Goal: Task Accomplishment & Management: Manage account settings

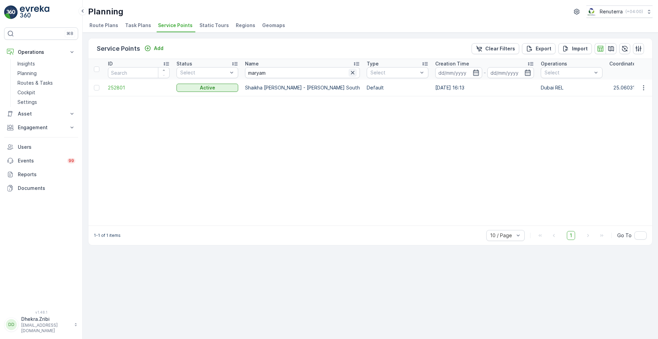
click at [356, 75] on icon "button" at bounding box center [352, 72] width 7 height 7
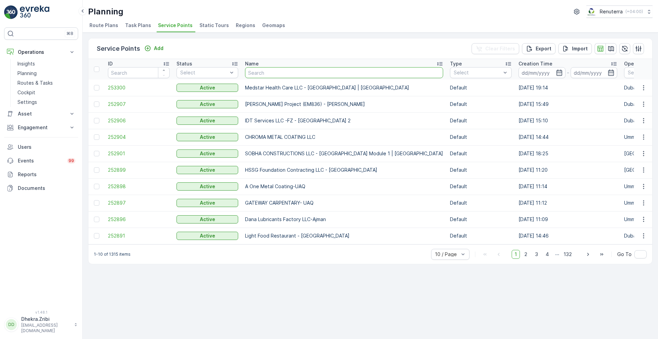
click at [335, 74] on input "text" at bounding box center [344, 72] width 198 height 11
type input "al noura"
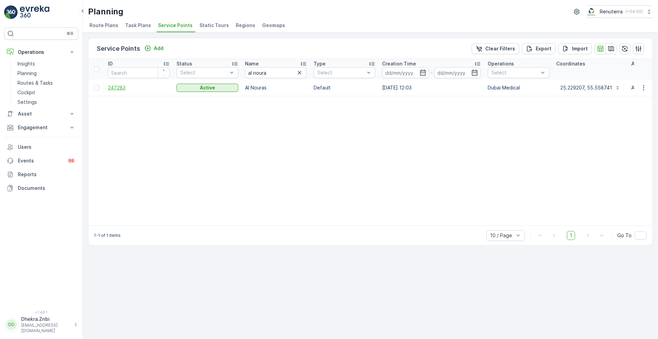
click at [117, 89] on span "247283" at bounding box center [139, 87] width 62 height 7
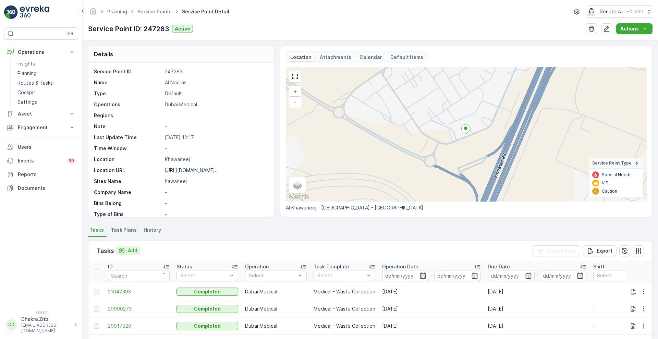
click at [131, 254] on button "Add" at bounding box center [128, 251] width 25 height 8
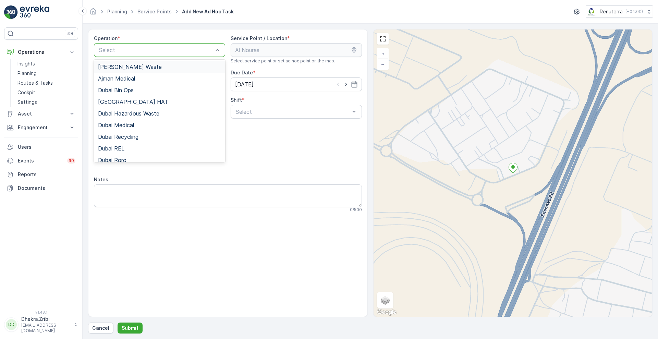
click at [178, 55] on div "Select" at bounding box center [159, 50] width 131 height 14
click at [128, 127] on span "Dubai Medical" at bounding box center [116, 125] width 36 height 6
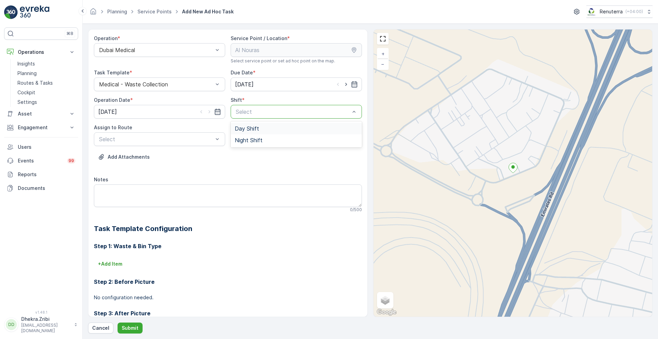
click at [255, 112] on div at bounding box center [293, 112] width 116 height 6
click at [249, 128] on span "Day Shift" at bounding box center [247, 129] width 24 height 6
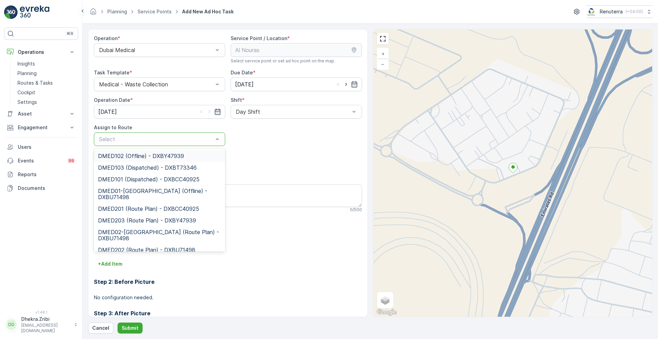
click at [192, 139] on div at bounding box center [156, 139] width 116 height 6
click at [132, 196] on span "DMED01-Khawaneej Yard (Offline) - DXBU71498" at bounding box center [159, 194] width 123 height 12
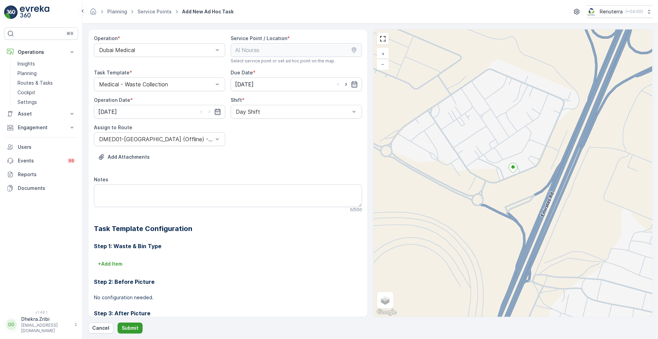
click at [129, 324] on button "Submit" at bounding box center [130, 328] width 25 height 11
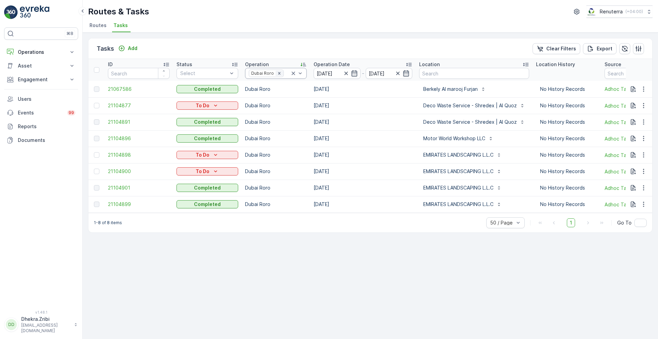
click at [278, 74] on icon "Remove Dubai Roro" at bounding box center [279, 73] width 5 height 5
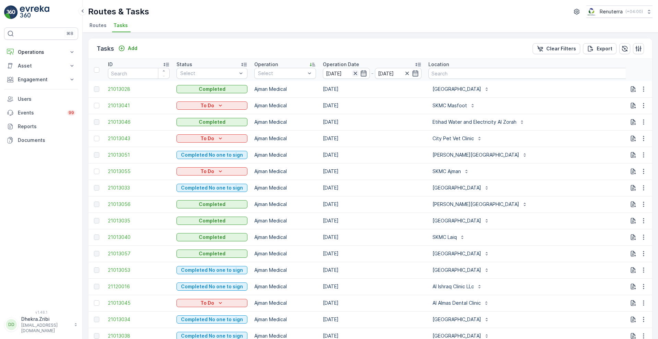
click at [353, 75] on icon "button" at bounding box center [355, 73] width 7 height 7
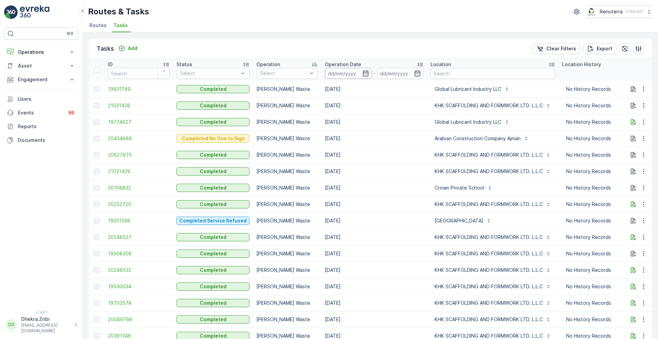
click at [346, 76] on input at bounding box center [348, 73] width 47 height 11
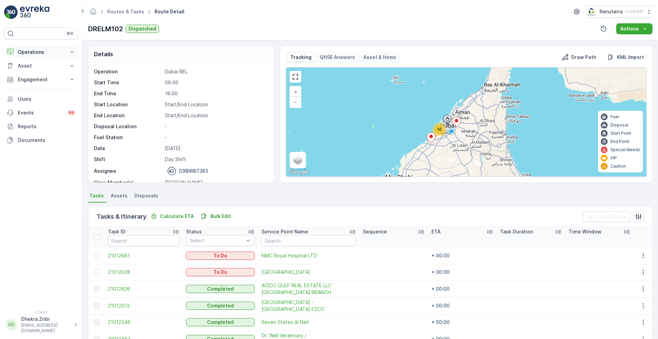
scroll to position [98, 0]
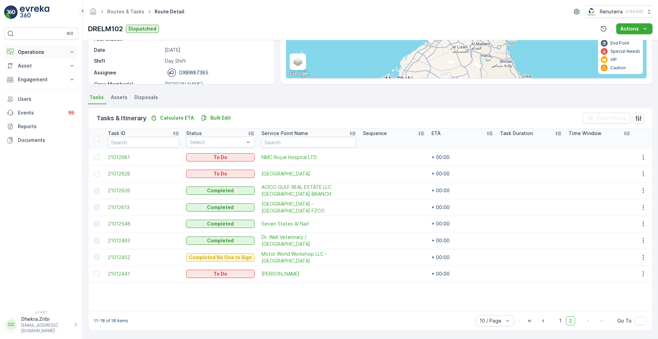
click at [65, 51] on button "Operations" at bounding box center [41, 52] width 74 height 14
click at [36, 84] on p "Routes & Tasks" at bounding box center [34, 83] width 35 height 7
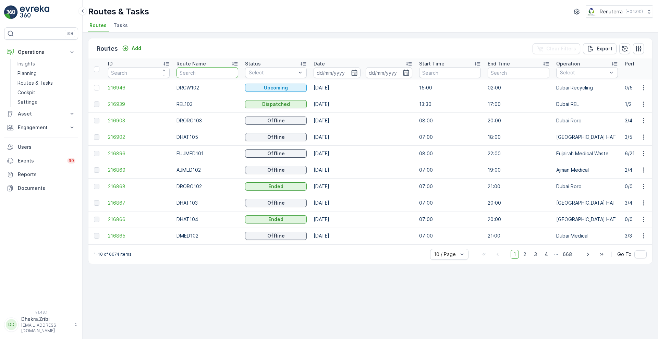
click at [207, 75] on input "text" at bounding box center [208, 72] width 62 height 11
type input "kh"
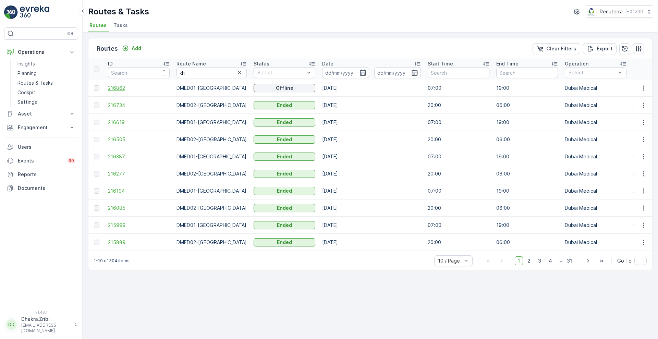
click at [119, 91] on span "216862" at bounding box center [139, 88] width 62 height 7
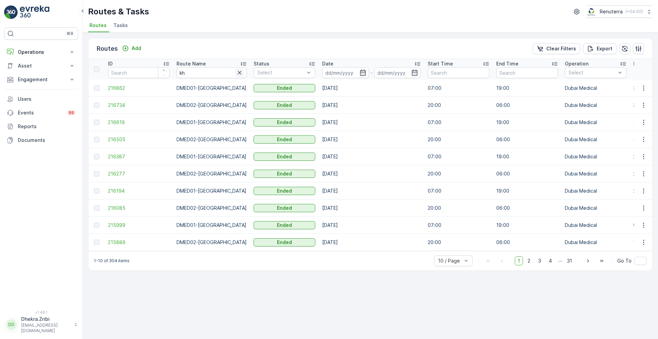
click at [236, 73] on icon "button" at bounding box center [239, 72] width 7 height 7
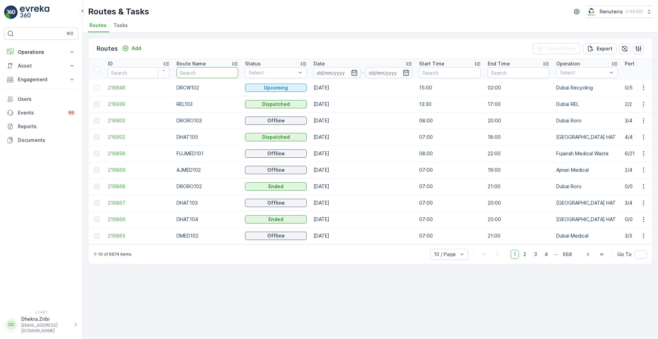
click at [218, 73] on input "text" at bounding box center [208, 72] width 62 height 11
type input "re"
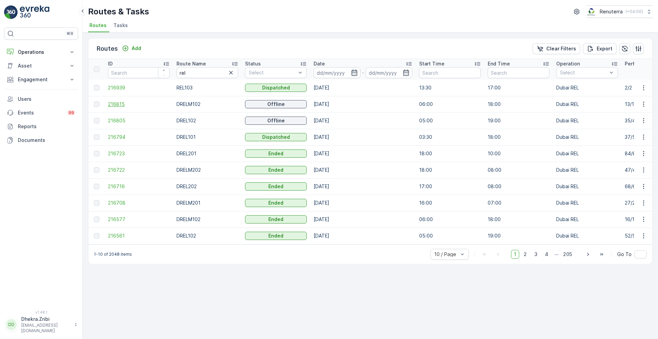
click at [118, 104] on span "216815" at bounding box center [139, 104] width 62 height 7
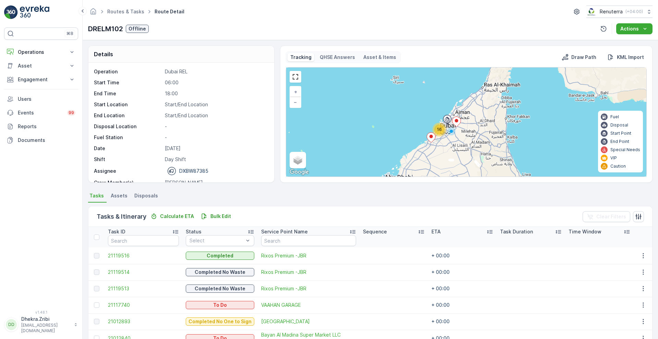
scroll to position [103, 0]
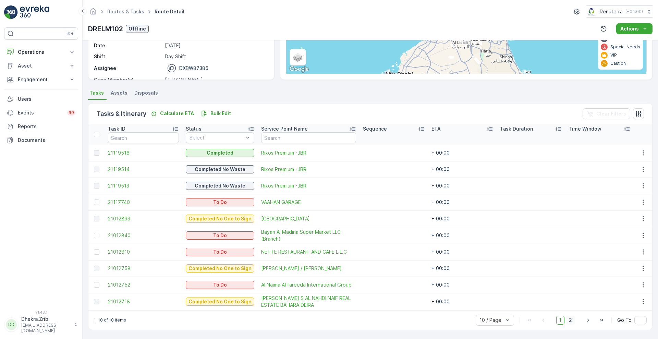
click at [572, 319] on span "2" at bounding box center [570, 320] width 9 height 9
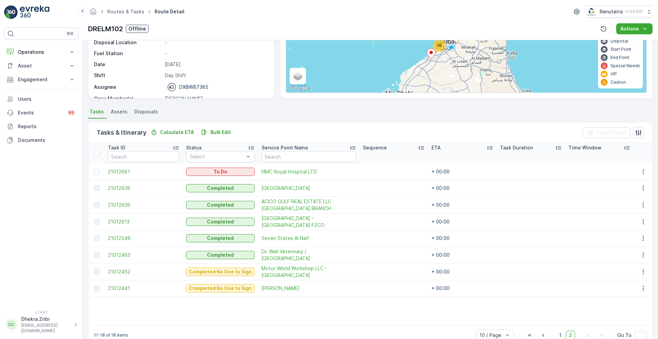
scroll to position [98, 0]
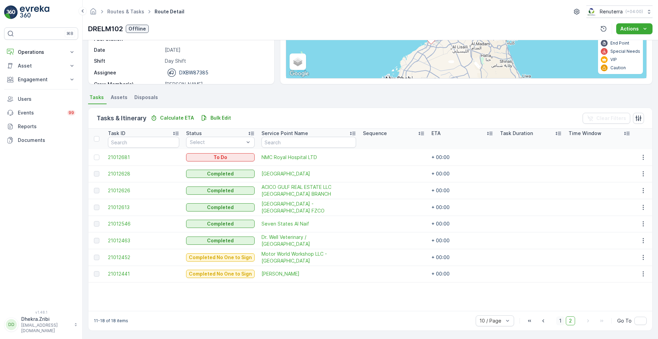
click at [560, 317] on span "1" at bounding box center [561, 320] width 8 height 9
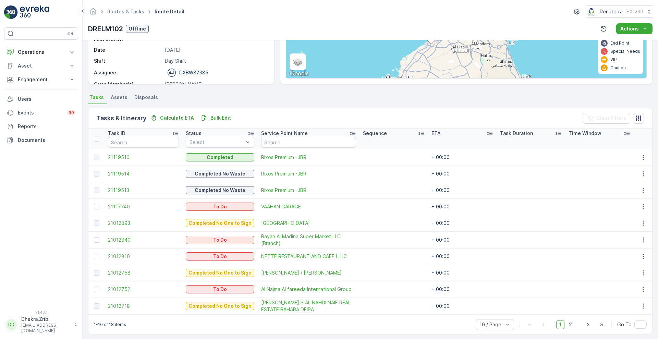
scroll to position [103, 0]
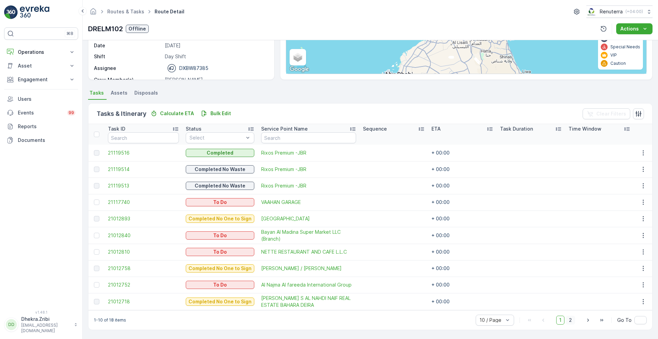
click at [572, 321] on span "2" at bounding box center [570, 320] width 9 height 9
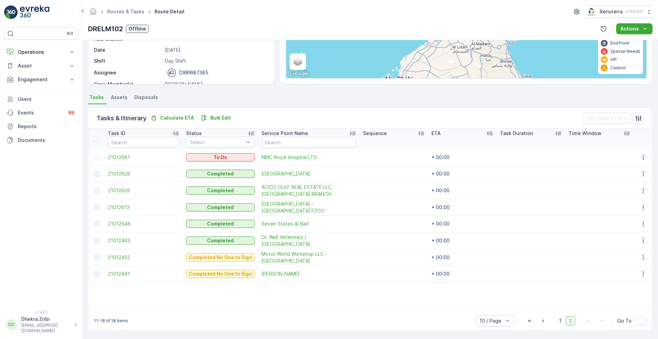
click at [560, 321] on span "1" at bounding box center [561, 320] width 8 height 9
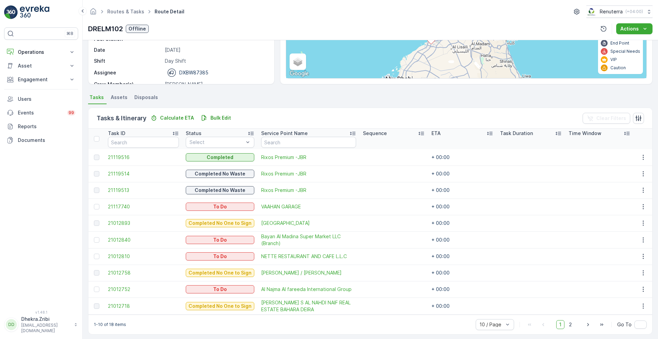
scroll to position [103, 0]
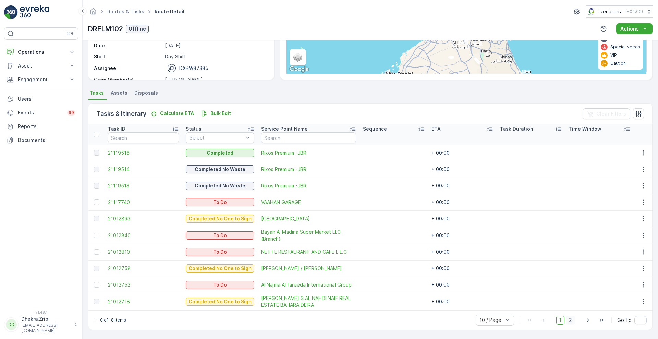
click at [571, 319] on span "2" at bounding box center [570, 320] width 9 height 9
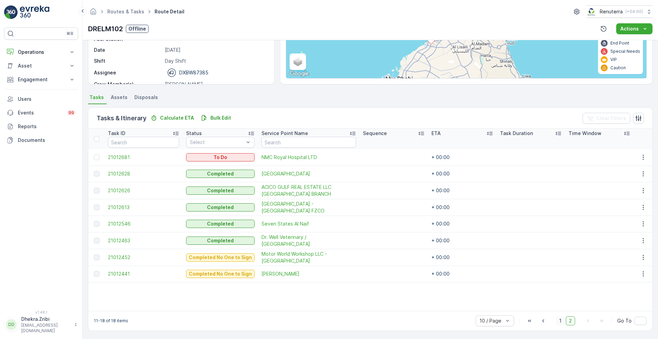
click at [560, 320] on span "1" at bounding box center [561, 320] width 8 height 9
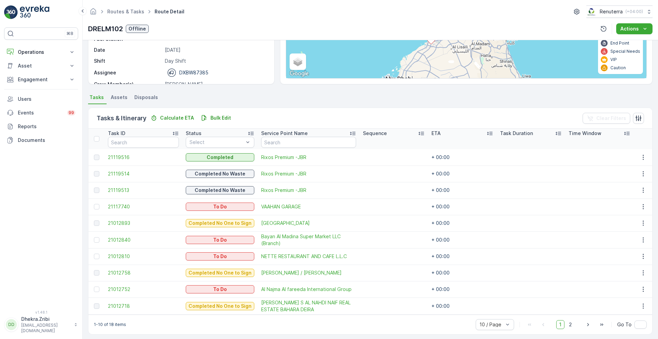
scroll to position [103, 0]
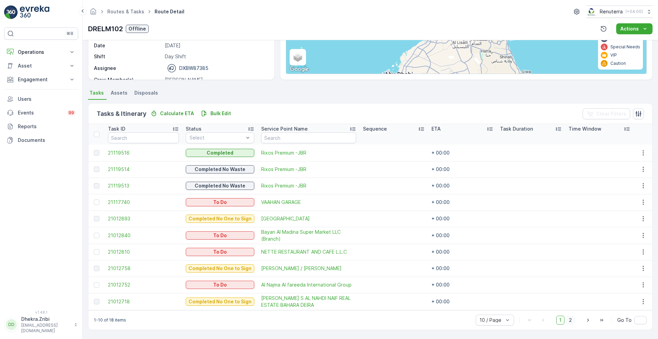
click at [572, 322] on span "2" at bounding box center [570, 320] width 9 height 9
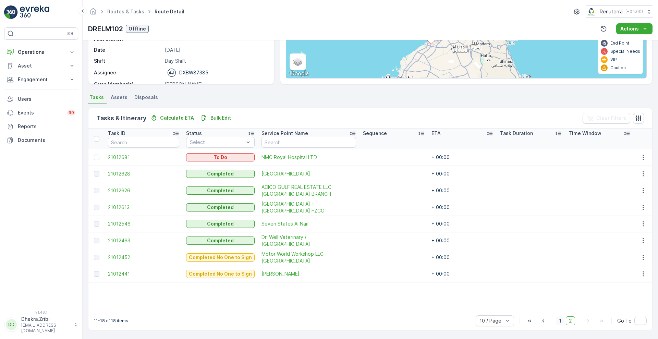
click at [560, 320] on span "1" at bounding box center [561, 320] width 8 height 9
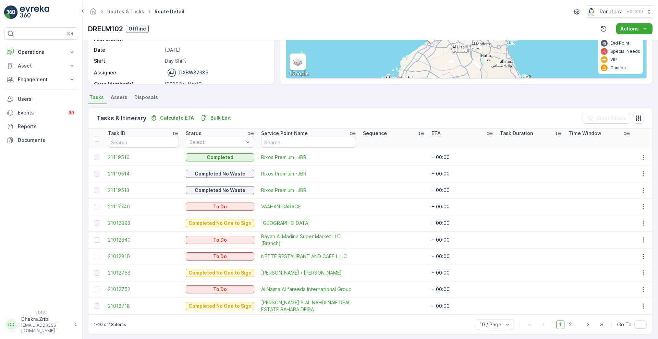
scroll to position [103, 0]
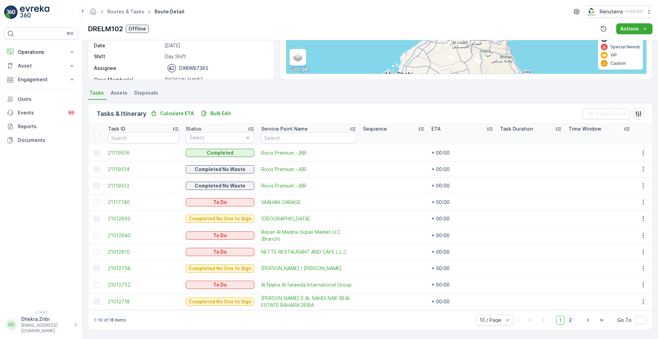
click at [569, 321] on span "2" at bounding box center [570, 320] width 9 height 9
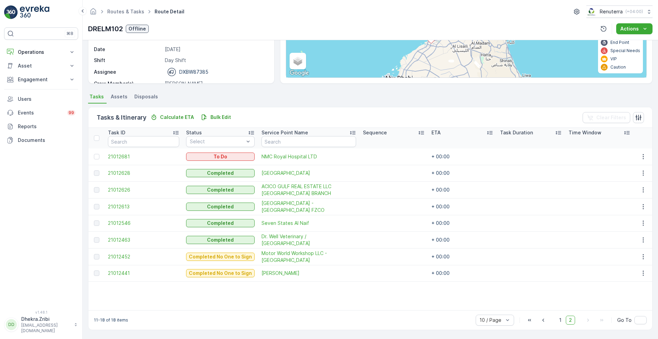
scroll to position [98, 0]
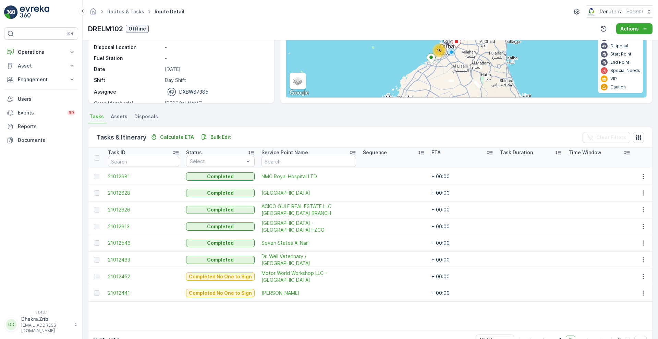
scroll to position [98, 0]
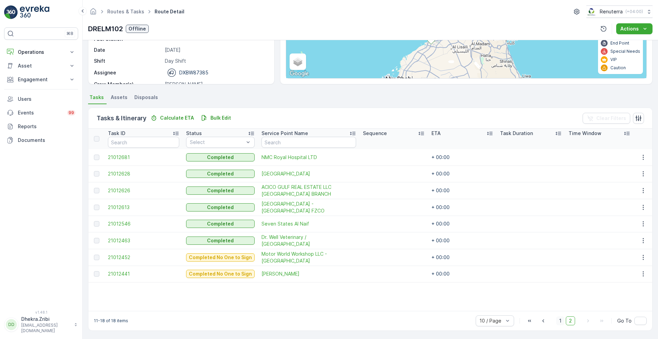
click at [559, 321] on span "1" at bounding box center [561, 320] width 8 height 9
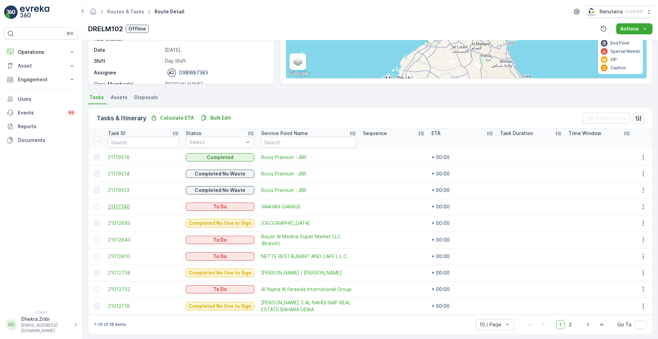
click at [121, 205] on span "21117740" at bounding box center [143, 206] width 71 height 7
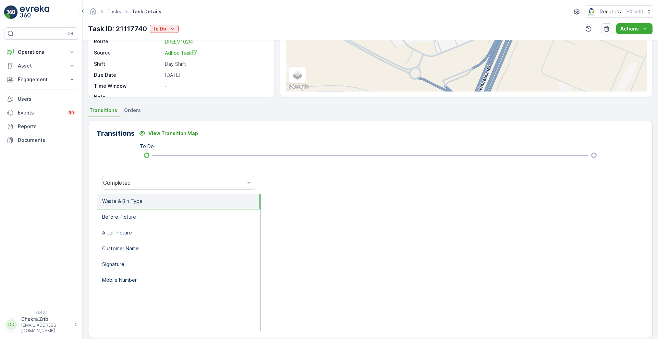
scroll to position [93, 0]
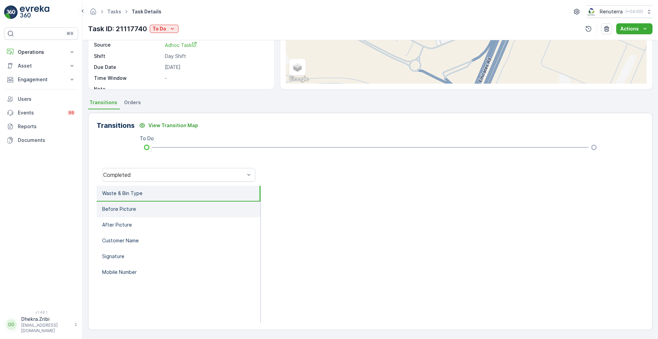
click at [129, 205] on li "Before Picture" at bounding box center [179, 210] width 164 height 16
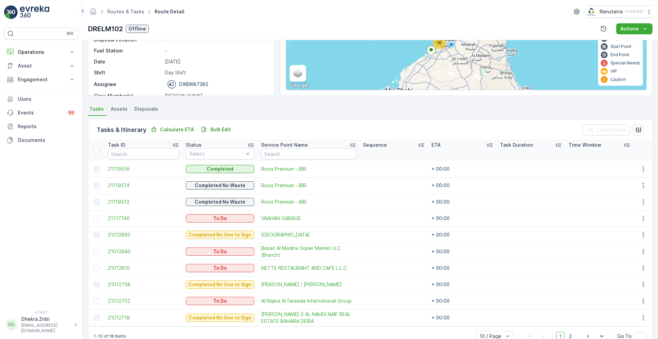
scroll to position [103, 0]
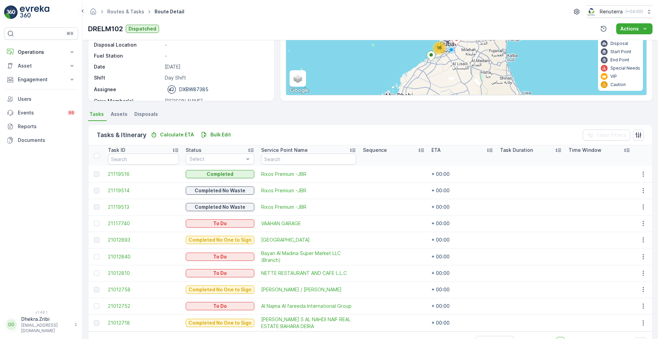
scroll to position [103, 0]
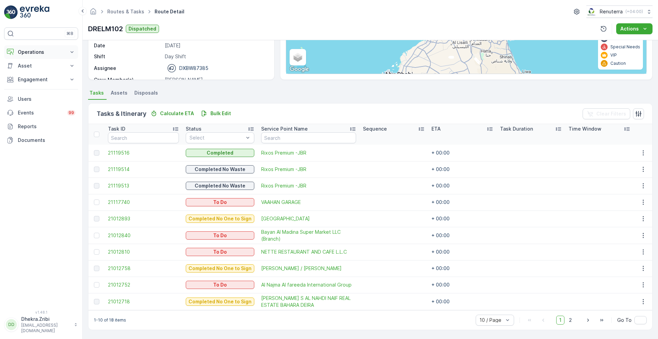
click at [73, 49] on icon at bounding box center [72, 52] width 7 height 7
click at [31, 74] on p "Planning" at bounding box center [26, 73] width 19 height 7
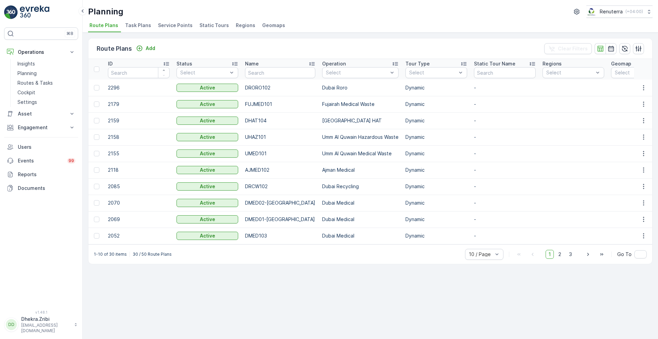
click at [168, 29] on li "Service Points" at bounding box center [176, 27] width 39 height 12
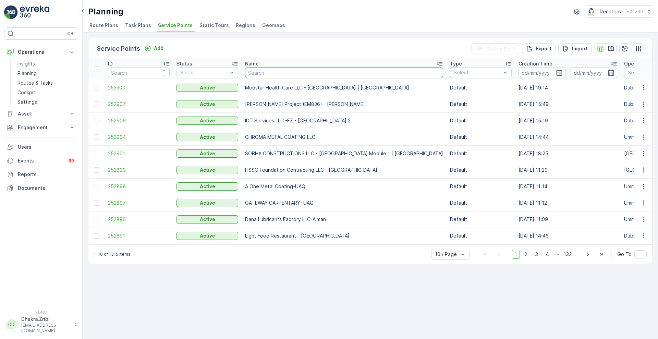
click at [294, 70] on input "text" at bounding box center [344, 72] width 198 height 11
type input "boba"
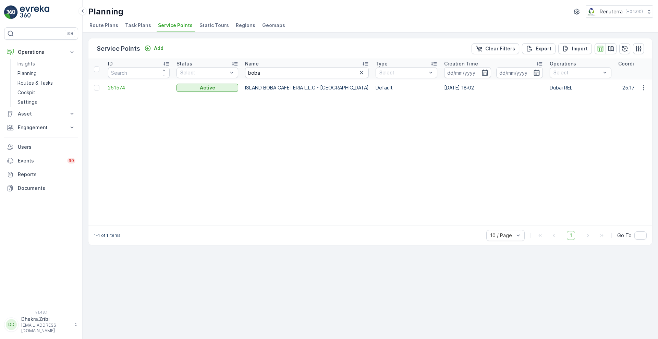
click at [117, 90] on span "251574" at bounding box center [139, 87] width 62 height 7
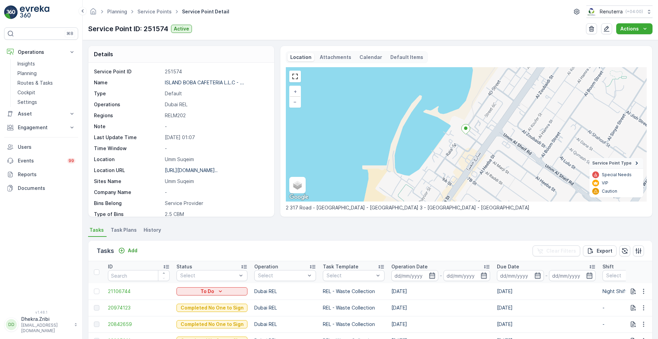
click at [654, 312] on div "Details Service Point ID 251574 Name ISLAND BOBA CAFETERIA L.L.C - ... Type Def…" at bounding box center [371, 189] width 576 height 299
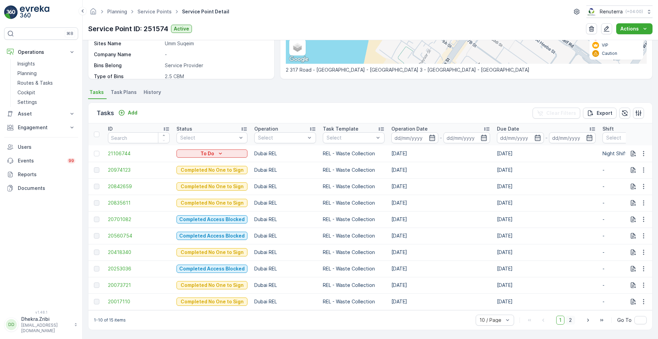
click at [569, 323] on span "2" at bounding box center [570, 320] width 9 height 9
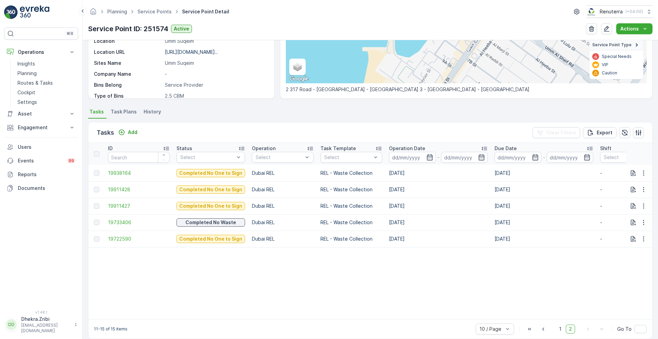
scroll to position [131, 0]
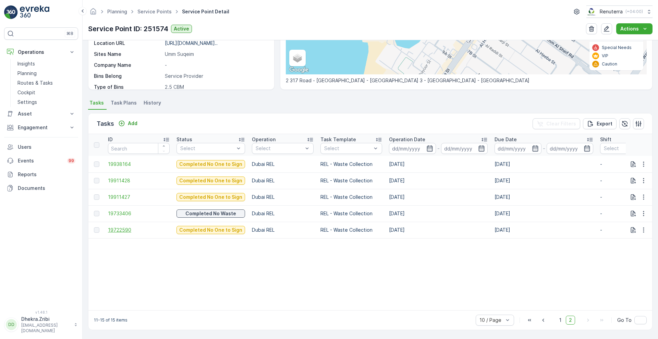
click at [124, 227] on span "19722590" at bounding box center [139, 230] width 62 height 7
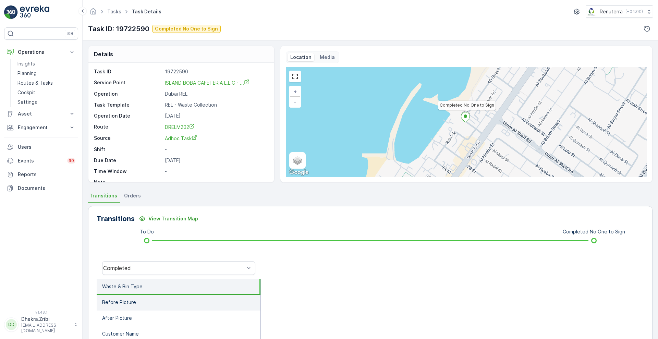
click at [114, 302] on p "Before Picture" at bounding box center [119, 302] width 34 height 7
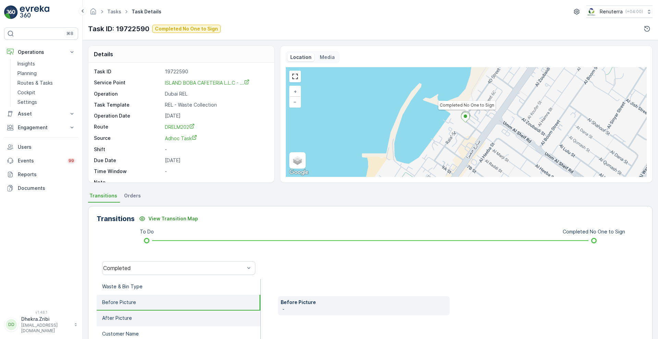
click at [112, 319] on p "After Picture" at bounding box center [117, 318] width 30 height 7
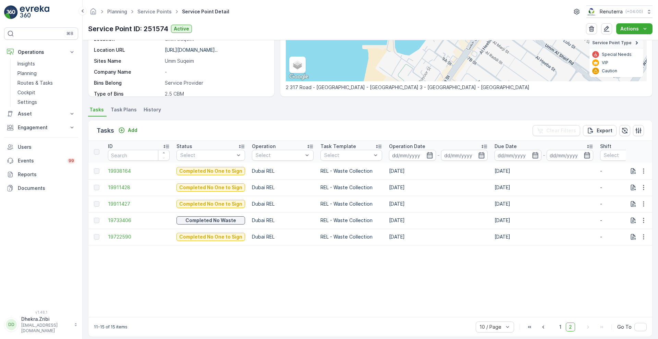
scroll to position [131, 0]
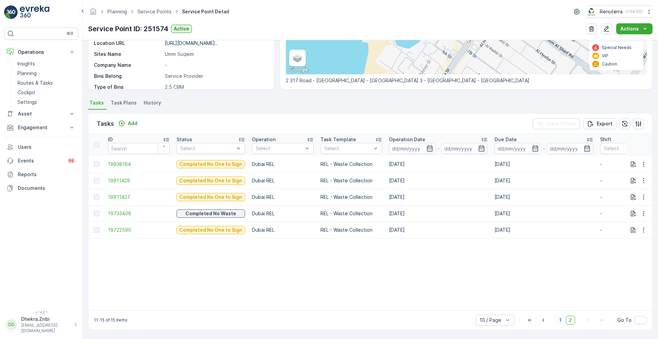
click at [558, 323] on span "1" at bounding box center [561, 320] width 8 height 9
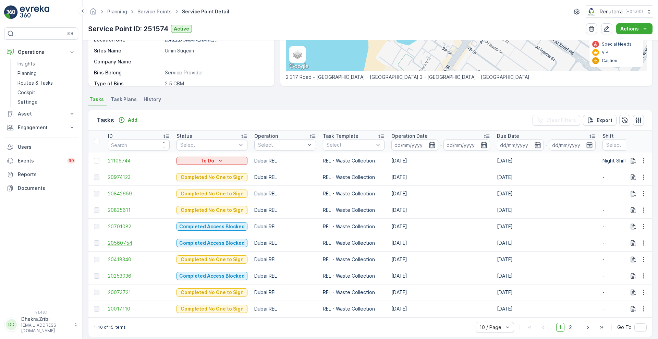
click at [120, 241] on span "20560754" at bounding box center [139, 243] width 62 height 7
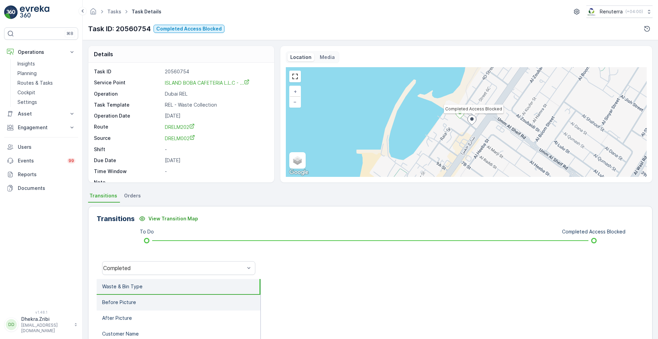
click at [136, 297] on li "Before Picture" at bounding box center [179, 303] width 164 height 16
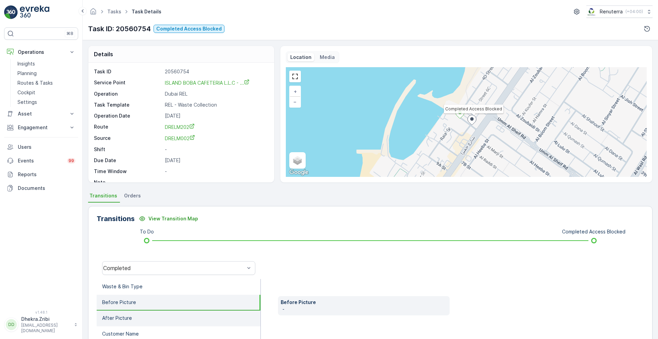
click at [119, 317] on p "After Picture" at bounding box center [117, 318] width 30 height 7
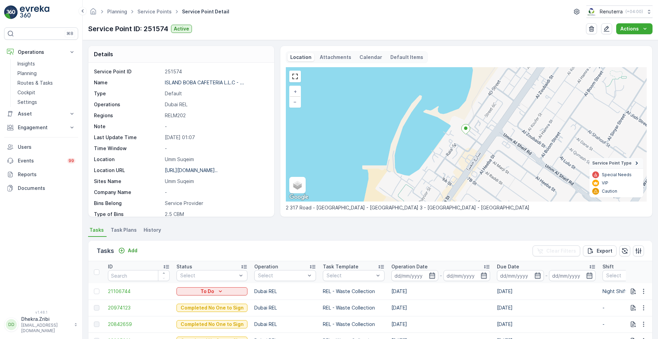
scroll to position [141, 0]
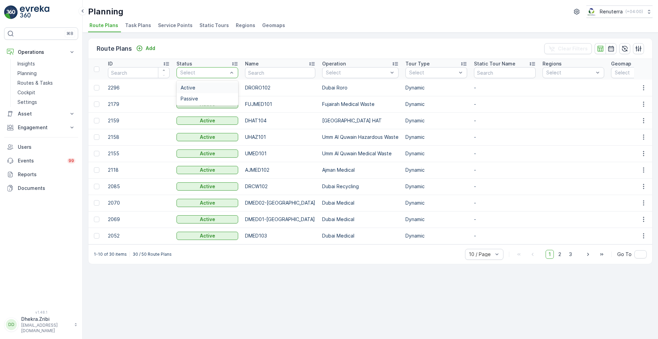
click at [192, 72] on div at bounding box center [204, 72] width 49 height 5
click at [274, 71] on input "text" at bounding box center [280, 72] width 70 height 11
type input "rel"
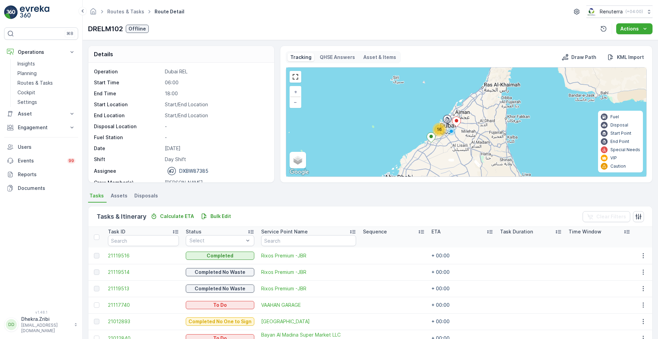
click at [656, 282] on div "Details Operation Dubai REL Start Time 06:00 End Time 18:00 Start Location Star…" at bounding box center [371, 189] width 576 height 299
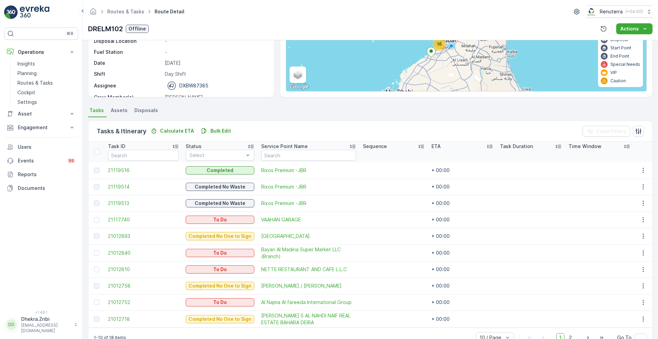
scroll to position [103, 0]
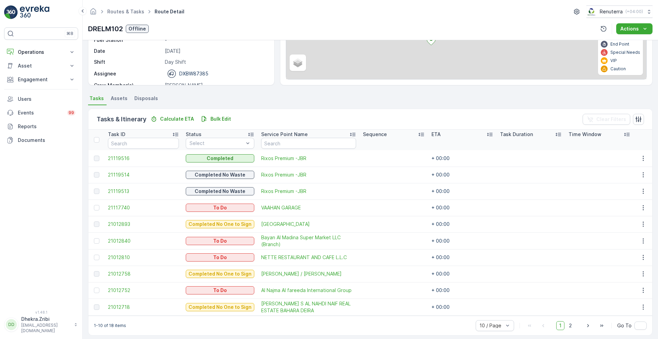
scroll to position [103, 0]
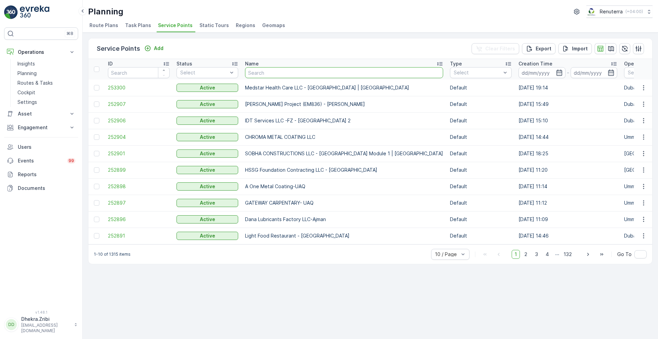
click at [271, 71] on input "text" at bounding box center [344, 72] width 198 height 11
type input "karach"
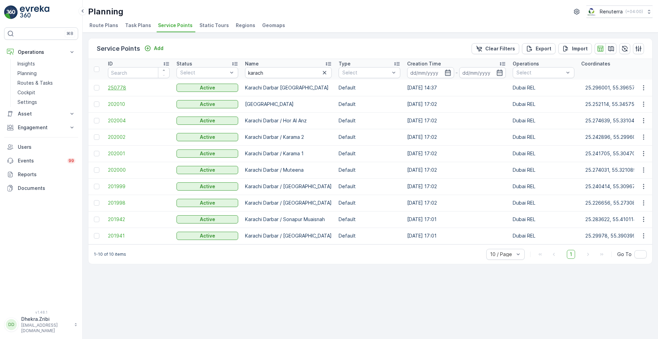
click at [116, 86] on span "250778" at bounding box center [139, 87] width 62 height 7
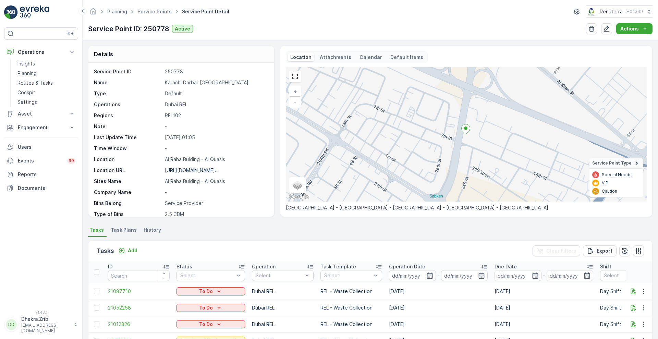
scroll to position [141, 0]
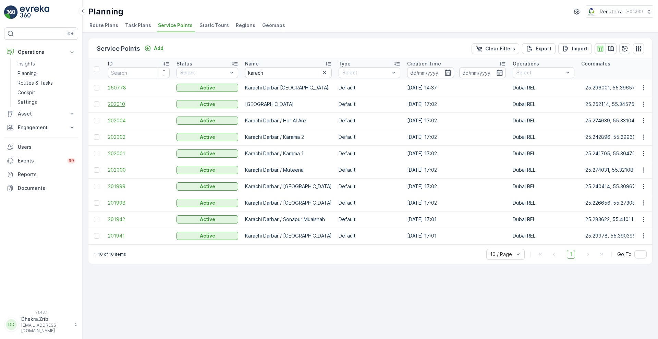
click at [115, 104] on span "202010" at bounding box center [139, 104] width 62 height 7
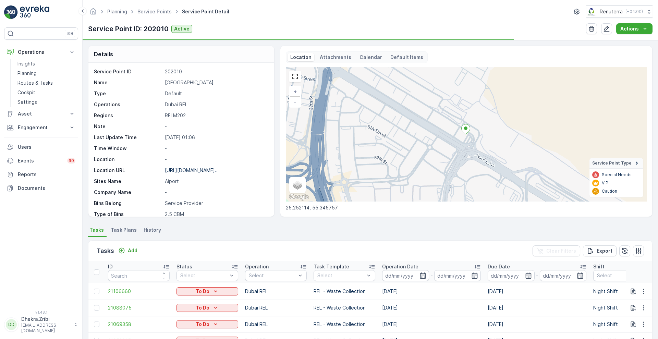
scroll to position [141, 0]
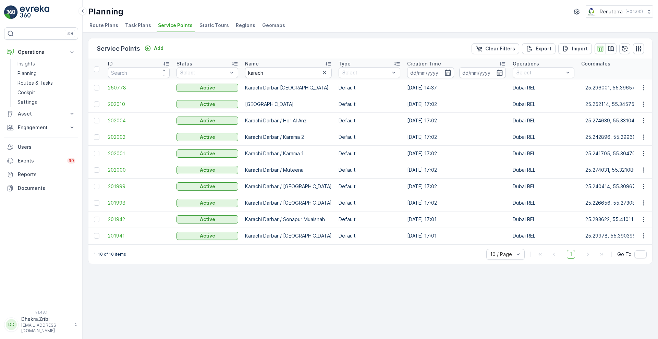
click at [115, 124] on span "202004" at bounding box center [139, 120] width 62 height 7
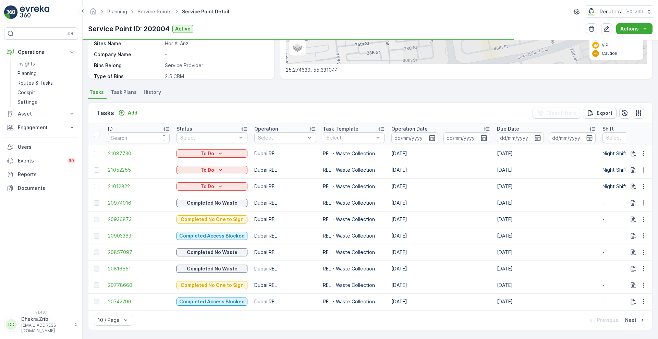
scroll to position [141, 0]
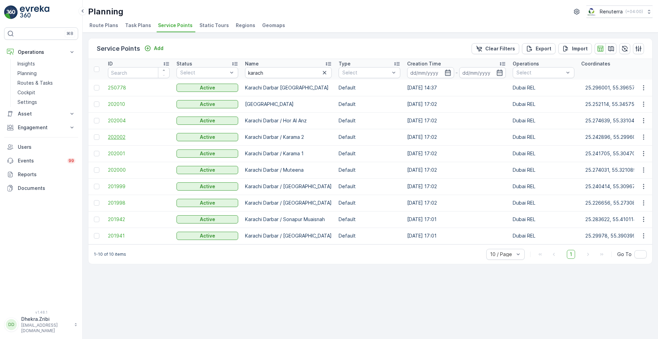
click at [116, 136] on span "202002" at bounding box center [139, 137] width 62 height 7
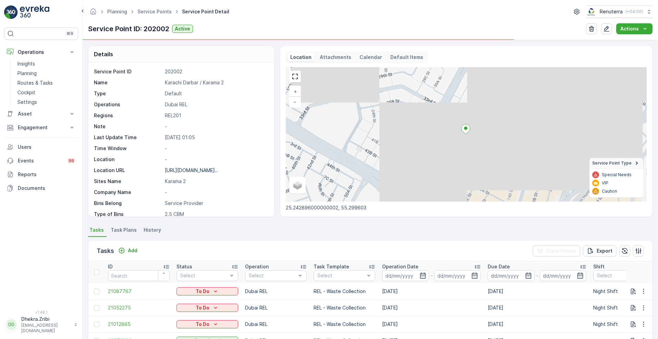
scroll to position [141, 0]
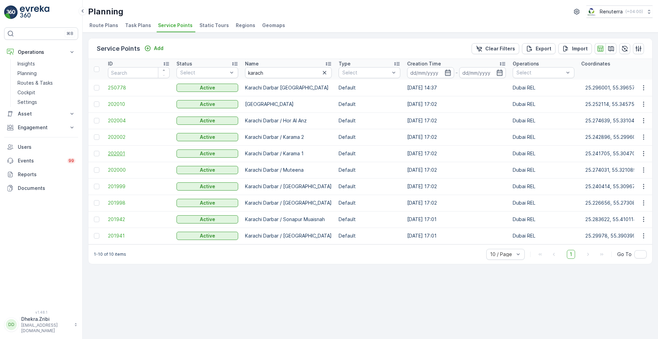
click at [119, 155] on span "202001" at bounding box center [139, 153] width 62 height 7
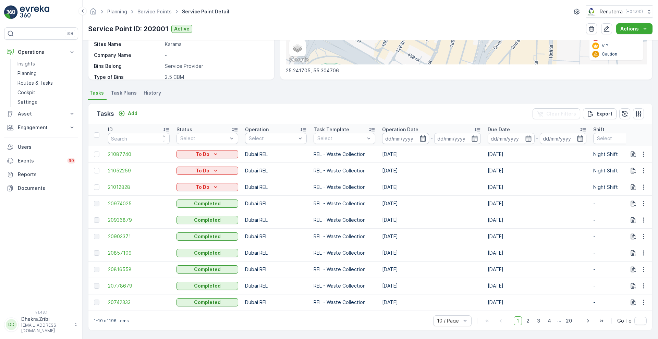
scroll to position [141, 0]
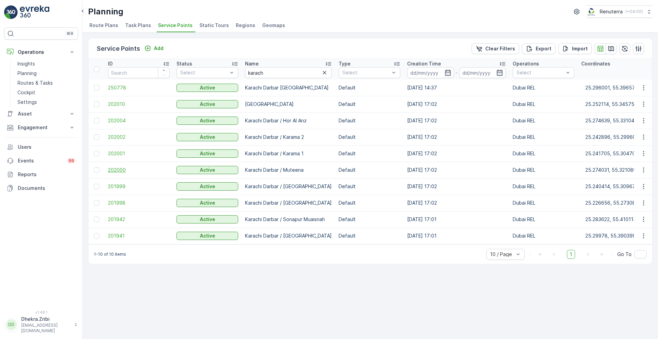
click at [120, 168] on span "202000" at bounding box center [139, 170] width 62 height 7
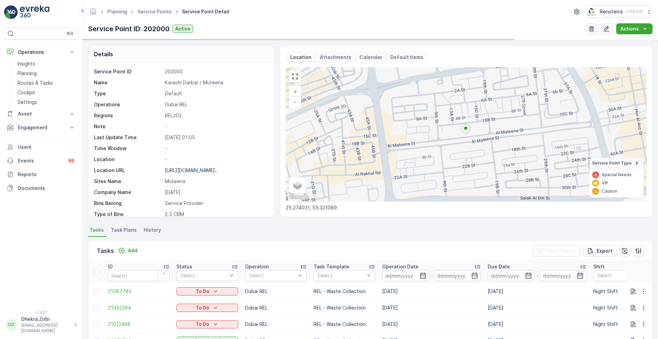
scroll to position [141, 0]
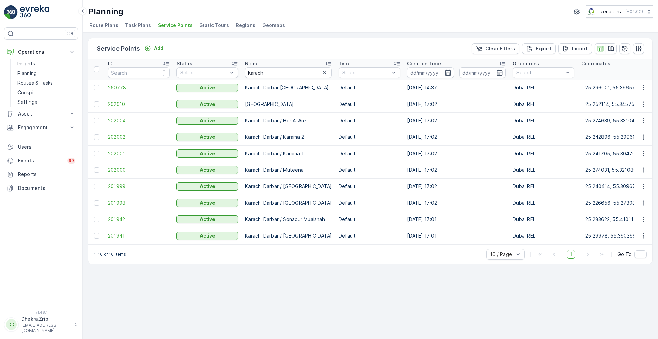
click at [111, 183] on span "201999" at bounding box center [139, 186] width 62 height 7
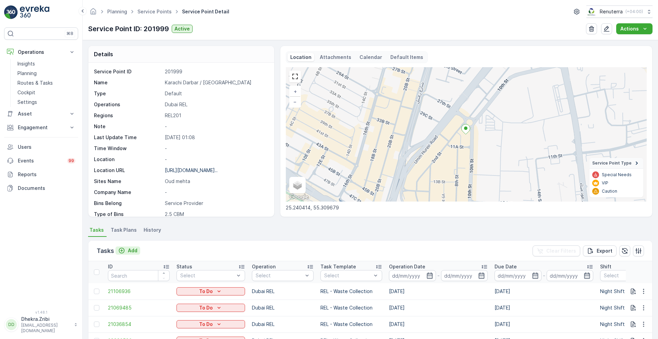
click at [134, 249] on p "Add" at bounding box center [133, 250] width 10 height 7
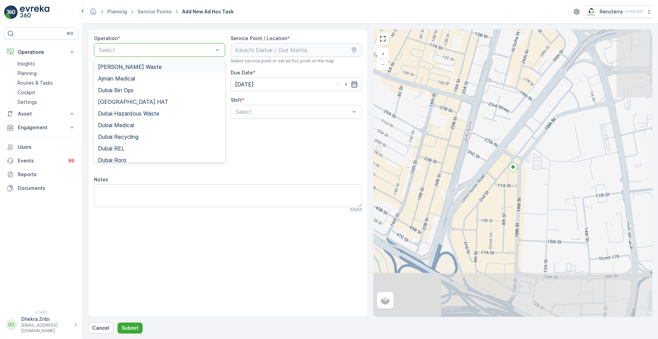
click at [187, 52] on div at bounding box center [156, 50] width 116 height 6
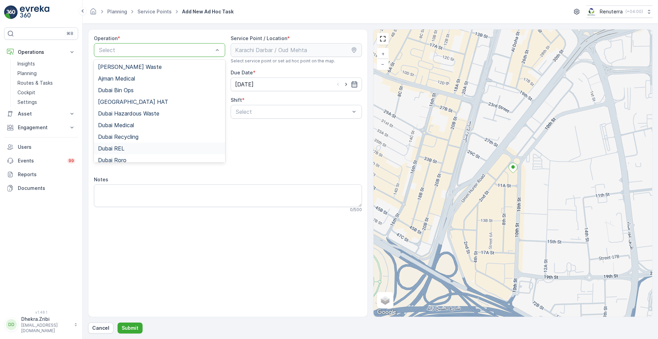
click at [120, 147] on span "Dubai REL" at bounding box center [111, 148] width 26 height 6
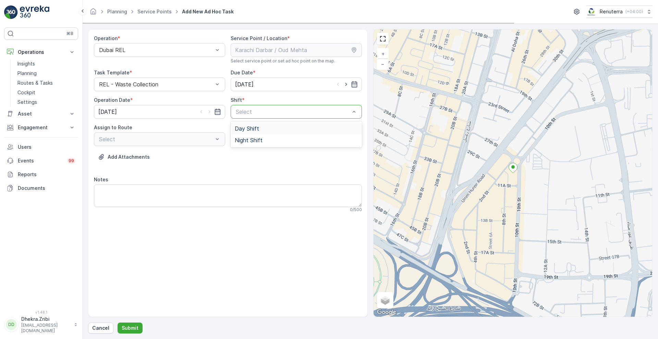
click at [273, 112] on div at bounding box center [293, 112] width 116 height 6
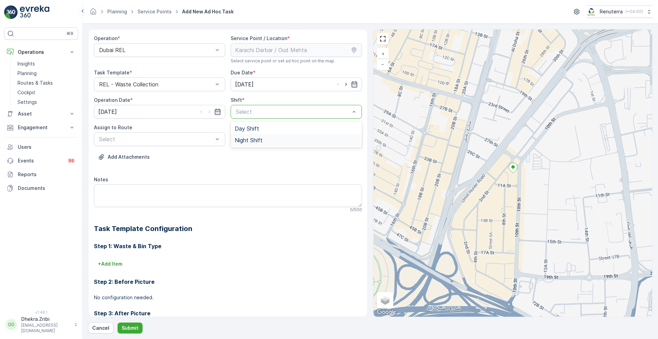
click at [256, 138] on span "Night Shift" at bounding box center [249, 140] width 28 height 6
click at [194, 138] on div at bounding box center [156, 139] width 116 height 6
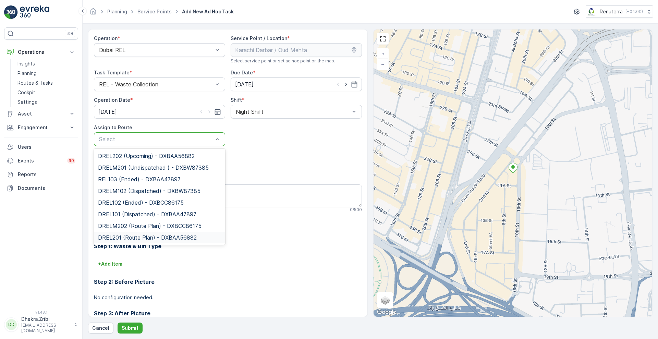
click at [133, 236] on span "DREL201 (Route Plan) - DXBAA56882" at bounding box center [147, 238] width 99 height 6
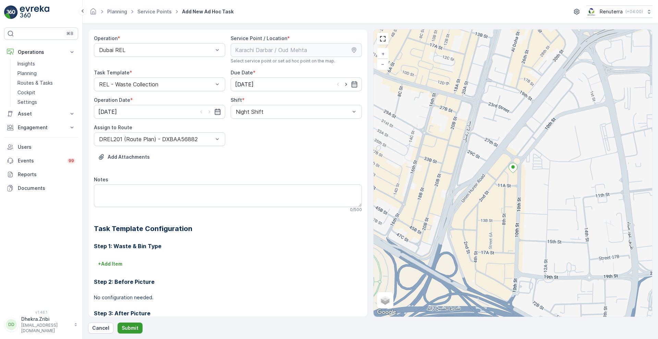
click at [131, 325] on p "Submit" at bounding box center [130, 328] width 17 height 7
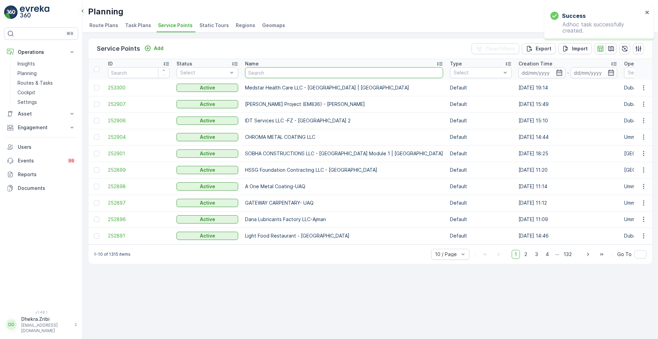
click at [280, 71] on input "text" at bounding box center [344, 72] width 198 height 11
type input "karach"
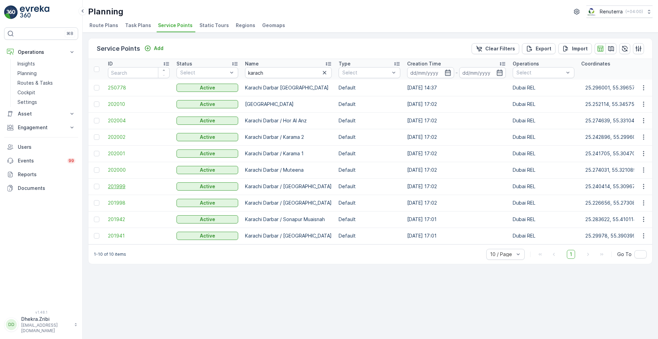
click at [112, 185] on span "201999" at bounding box center [139, 186] width 62 height 7
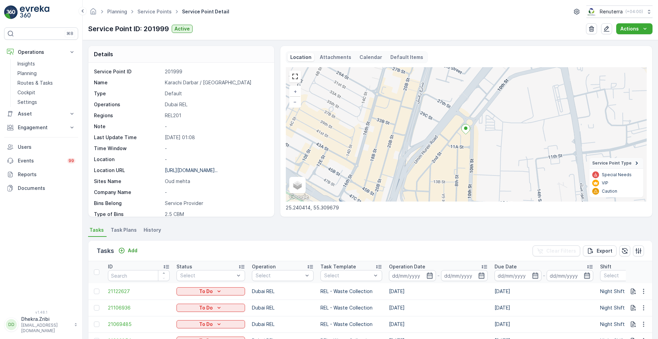
scroll to position [141, 0]
click at [135, 249] on p "Add" at bounding box center [133, 250] width 10 height 7
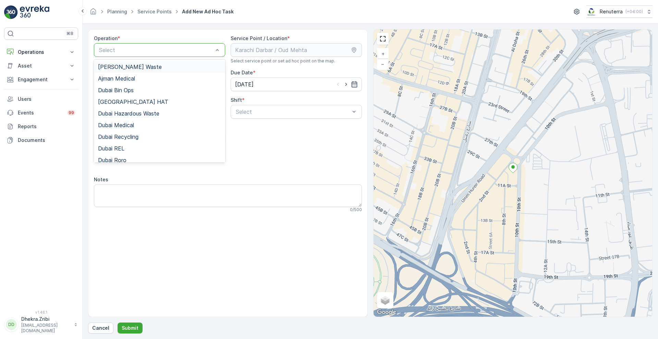
click at [202, 51] on div at bounding box center [156, 50] width 116 height 6
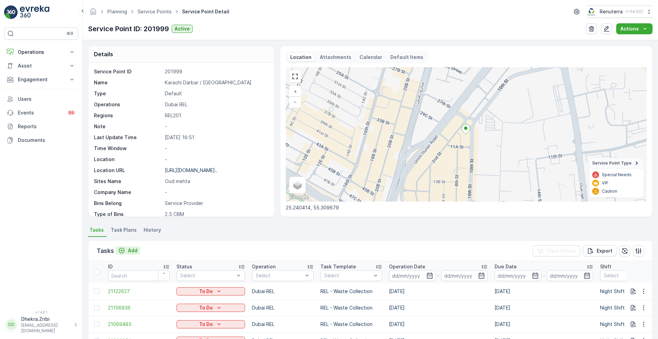
click at [135, 252] on p "Add" at bounding box center [133, 250] width 10 height 7
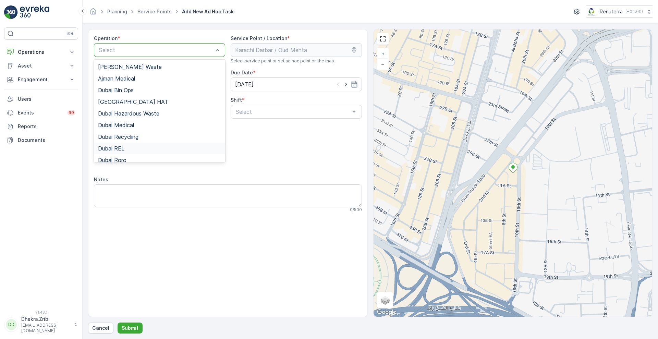
click at [122, 149] on span "Dubai REL" at bounding box center [111, 148] width 26 height 6
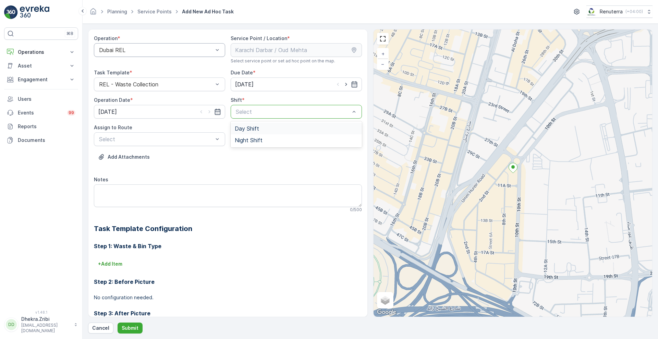
click at [253, 109] on div at bounding box center [293, 112] width 116 height 6
click at [242, 138] on span "Night Shift" at bounding box center [249, 140] width 28 height 6
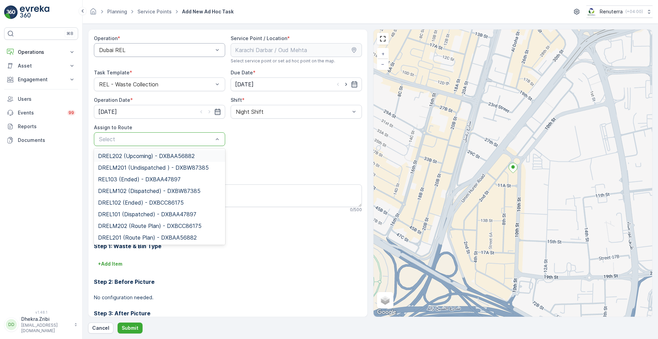
click at [172, 140] on div at bounding box center [156, 139] width 116 height 6
click at [120, 237] on span "DREL201 (Route Plan) - DXBAA56882" at bounding box center [147, 238] width 99 height 6
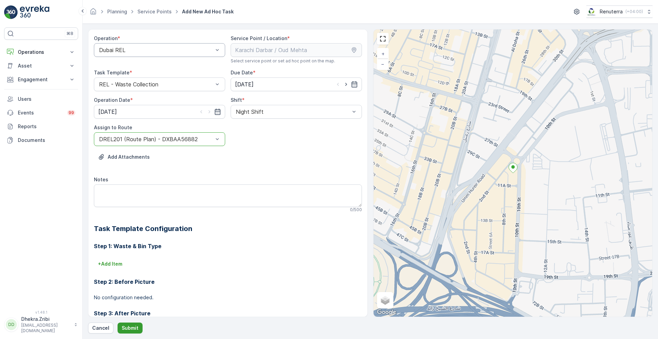
click at [126, 324] on button "Submit" at bounding box center [130, 328] width 25 height 11
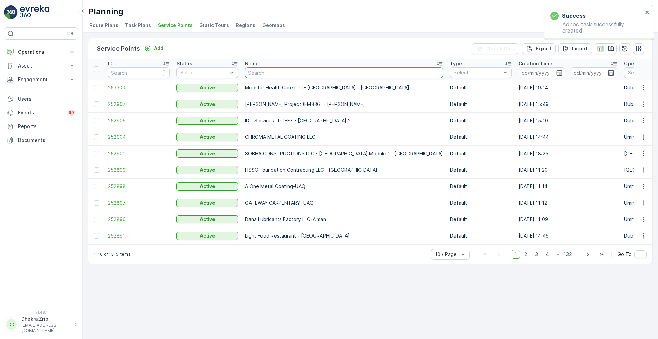
click at [290, 73] on input "text" at bounding box center [344, 72] width 198 height 11
type input "karach"
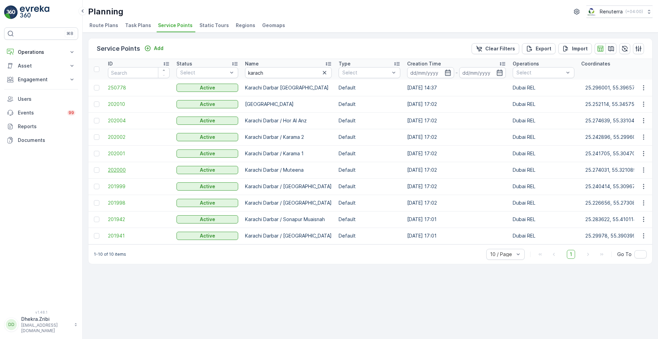
click at [116, 172] on span "202000" at bounding box center [139, 170] width 62 height 7
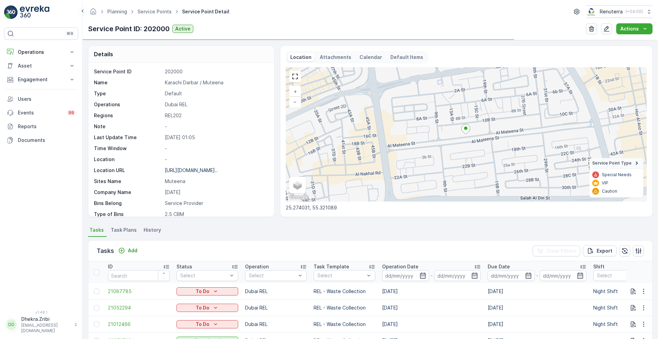
scroll to position [141, 0]
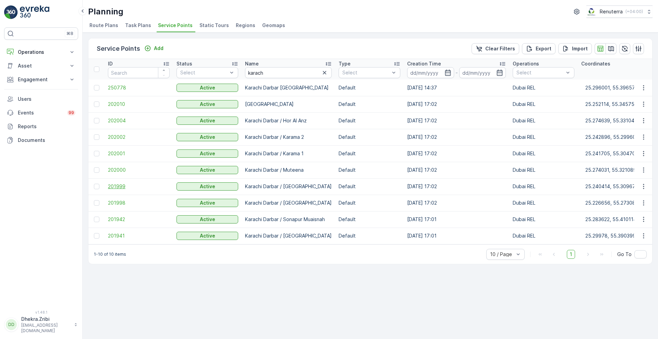
click at [120, 184] on span "201999" at bounding box center [139, 186] width 62 height 7
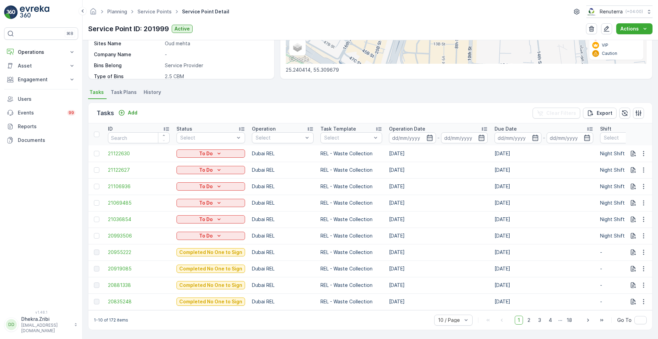
scroll to position [141, 0]
click at [400, 127] on p "Operation Date" at bounding box center [407, 129] width 36 height 7
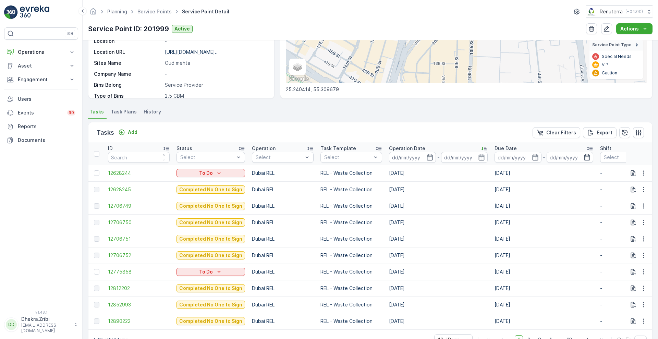
scroll to position [141, 0]
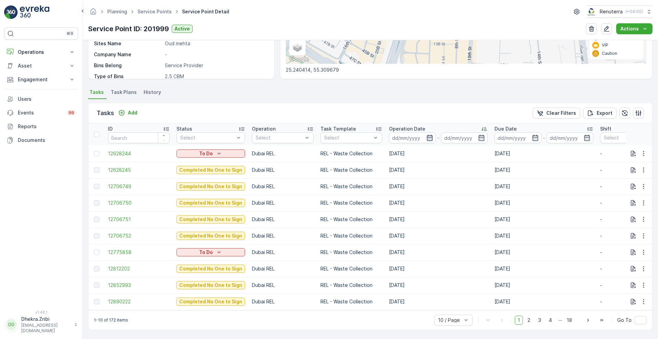
click at [427, 135] on icon "button" at bounding box center [430, 137] width 7 height 7
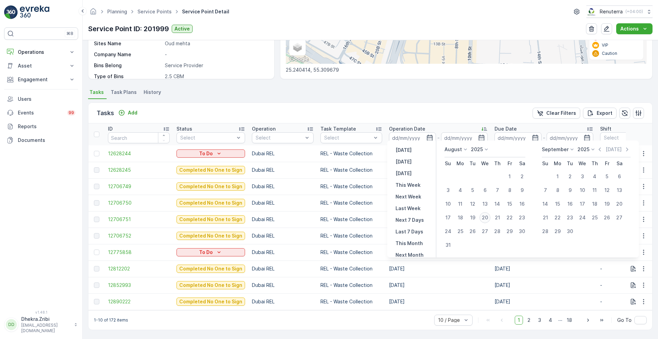
click at [487, 215] on div "20" at bounding box center [485, 217] width 11 height 11
type input "[DATE]"
click at [487, 215] on div "20" at bounding box center [485, 217] width 11 height 11
type input "[DATE]"
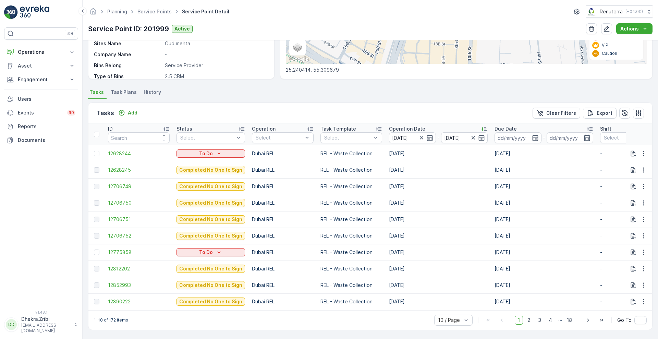
click at [435, 110] on div "Tasks Add Clear Filters Export" at bounding box center [370, 113] width 564 height 21
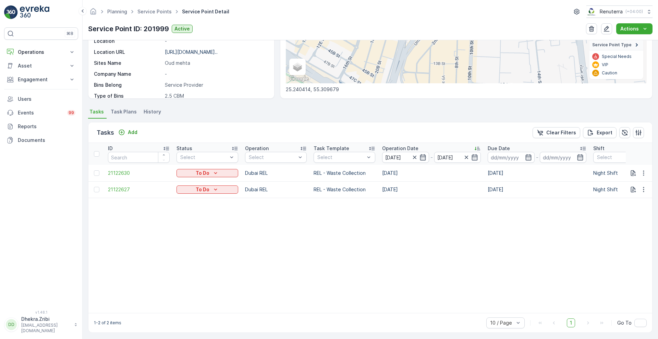
scroll to position [124, 0]
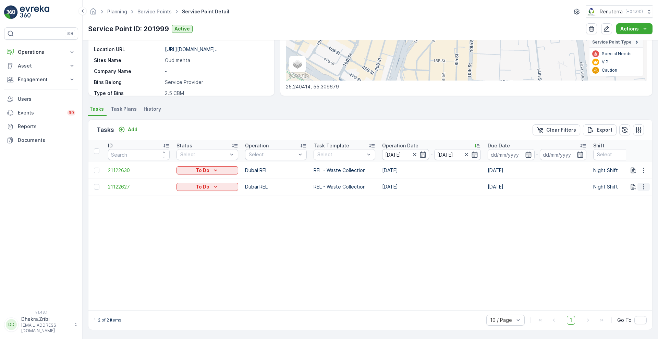
click at [638, 186] on button "button" at bounding box center [644, 187] width 12 height 8
click at [623, 224] on span "Remove from Route" at bounding box center [633, 222] width 46 height 7
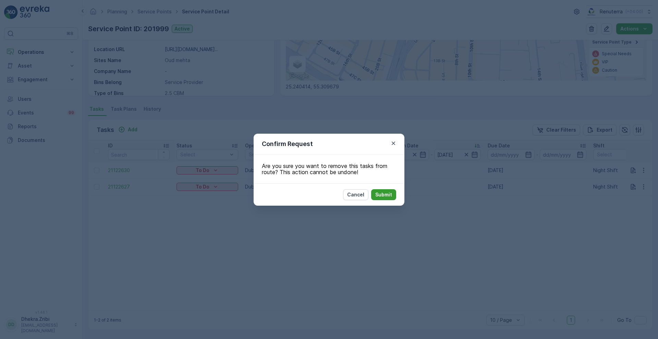
click at [395, 194] on button "Submit" at bounding box center [383, 194] width 25 height 11
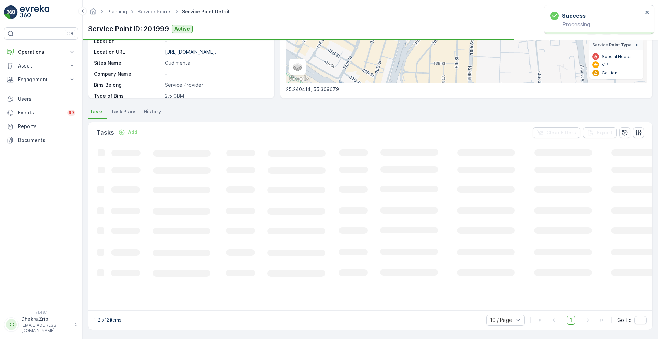
scroll to position [122, 0]
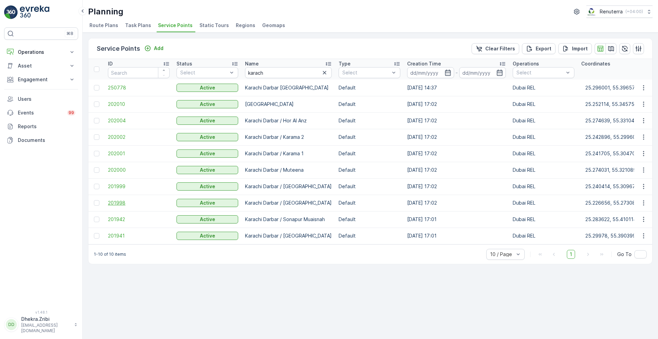
click at [123, 203] on span "201998" at bounding box center [139, 203] width 62 height 7
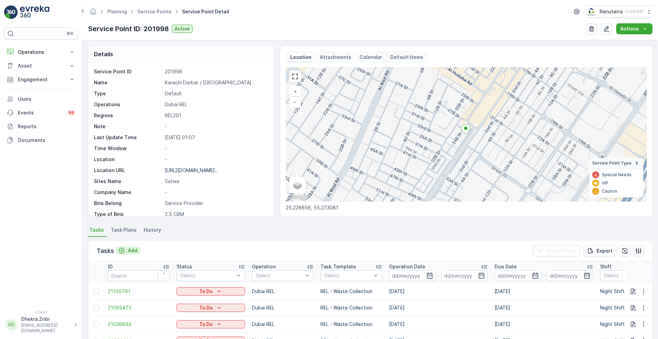
click at [135, 251] on p "Add" at bounding box center [133, 250] width 10 height 7
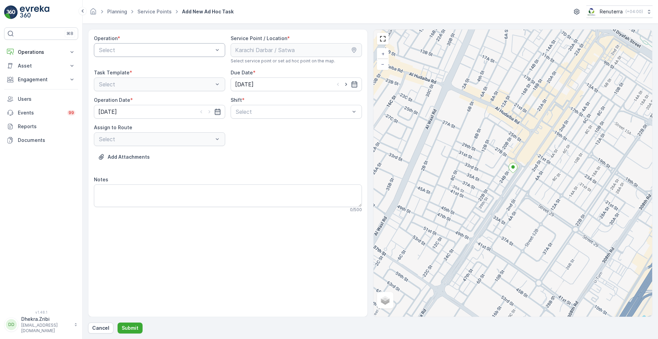
click at [170, 52] on div at bounding box center [156, 50] width 116 height 6
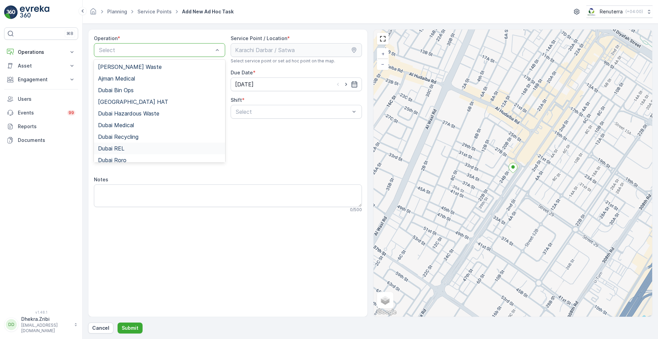
click at [113, 146] on span "Dubai REL" at bounding box center [111, 148] width 26 height 6
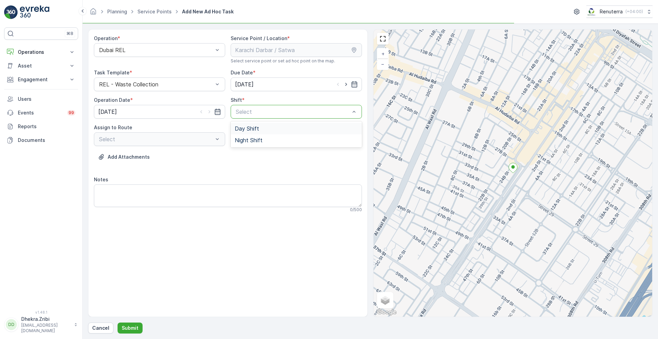
click at [254, 110] on div at bounding box center [293, 112] width 116 height 6
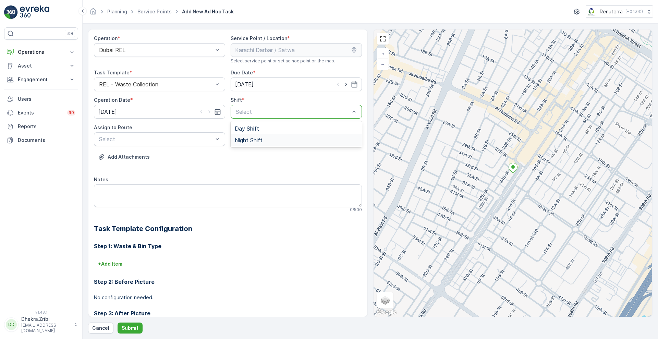
click at [247, 141] on span "Night Shift" at bounding box center [249, 140] width 28 height 6
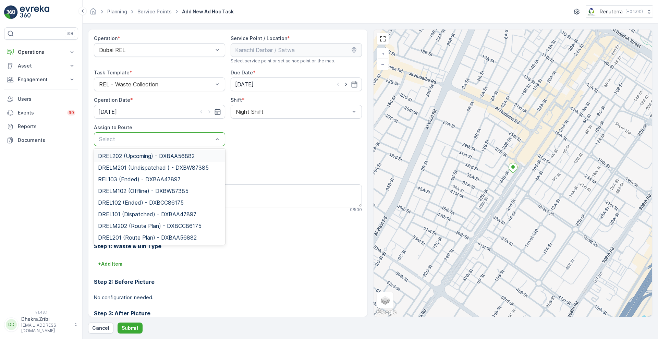
click at [183, 139] on div at bounding box center [156, 139] width 116 height 6
click at [115, 236] on span "DREL201 (Route Plan) - DXBAA56882" at bounding box center [147, 238] width 99 height 6
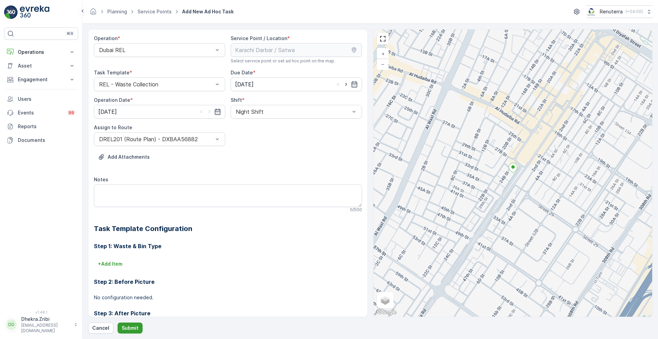
click at [130, 328] on p "Submit" at bounding box center [130, 328] width 17 height 7
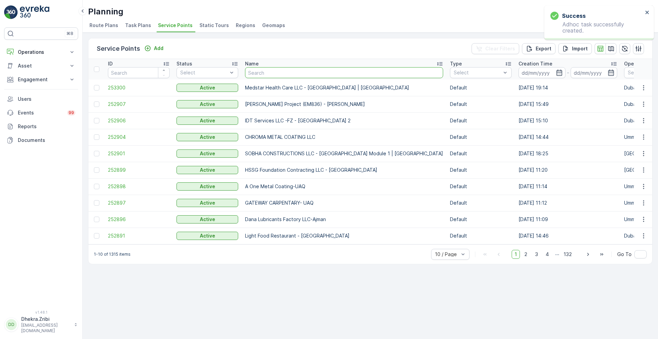
click at [289, 75] on input "text" at bounding box center [344, 72] width 198 height 11
type input "karac"
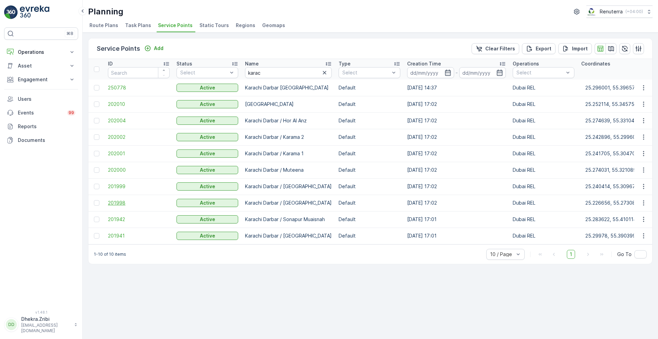
click at [123, 202] on span "201998" at bounding box center [139, 203] width 62 height 7
click at [113, 222] on span "201942" at bounding box center [139, 219] width 62 height 7
click at [115, 238] on span "201941" at bounding box center [139, 235] width 62 height 7
click at [117, 151] on span "202001" at bounding box center [139, 153] width 62 height 7
click at [120, 135] on span "202002" at bounding box center [139, 137] width 62 height 7
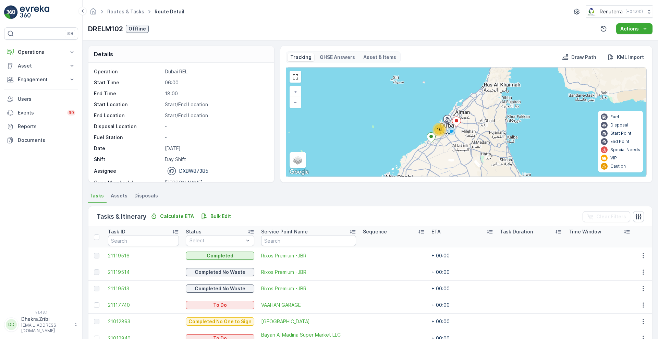
scroll to position [103, 0]
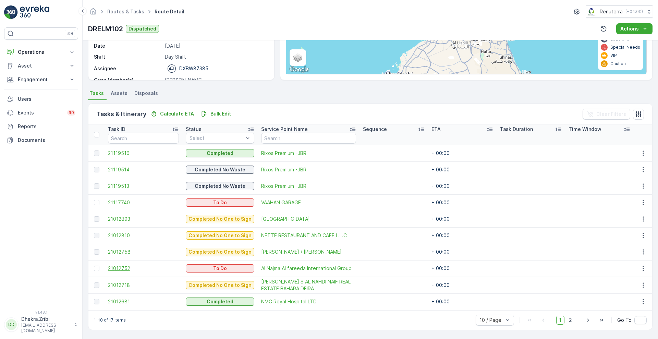
click at [114, 270] on span "21012752" at bounding box center [143, 268] width 71 height 7
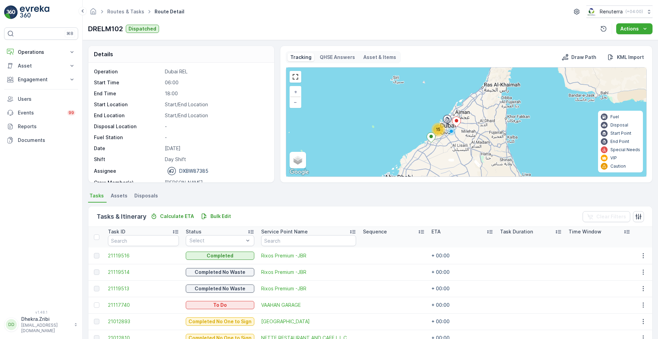
scroll to position [103, 0]
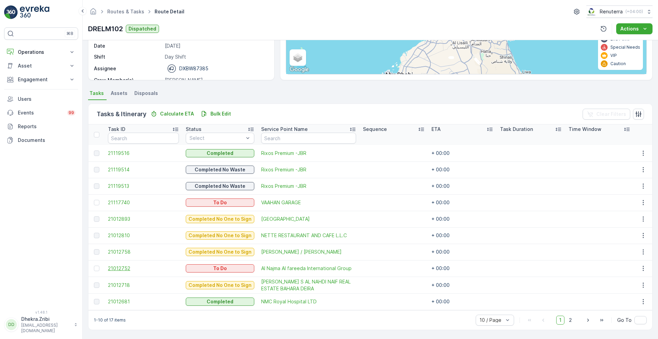
click at [124, 270] on span "21012752" at bounding box center [143, 268] width 71 height 7
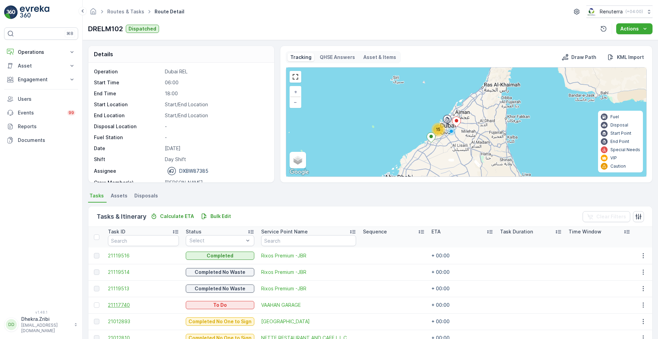
click at [125, 304] on span "21117740" at bounding box center [143, 305] width 71 height 7
